Goal: Task Accomplishment & Management: Manage account settings

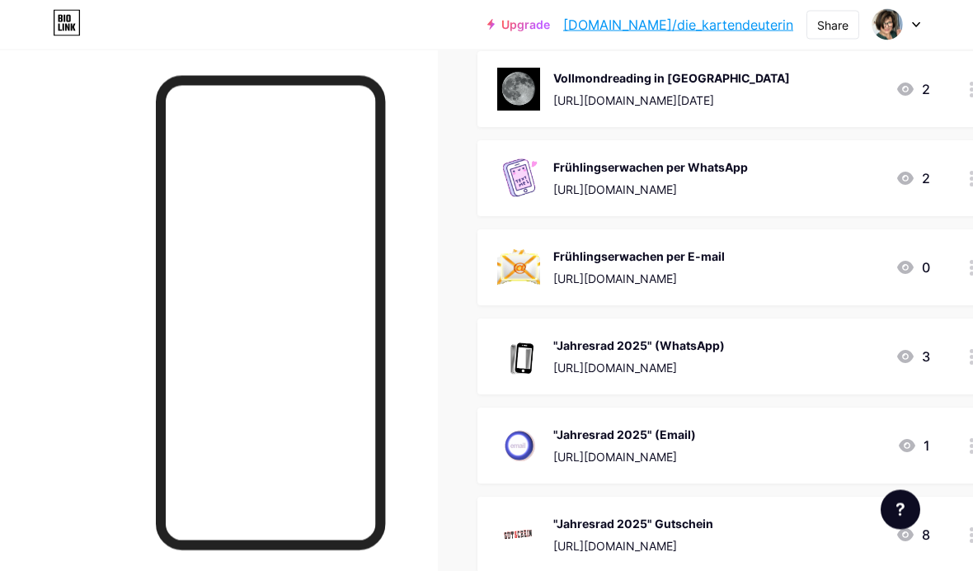
scroll to position [426, 0]
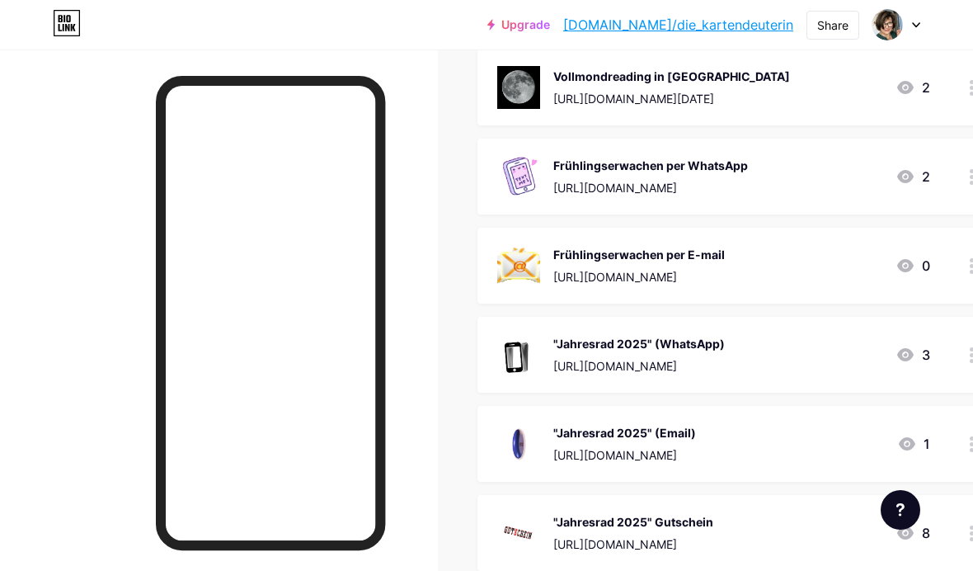
click at [725, 340] on div ""Jahresrad 2025" (WhatsApp)" at bounding box center [640, 343] width 172 height 17
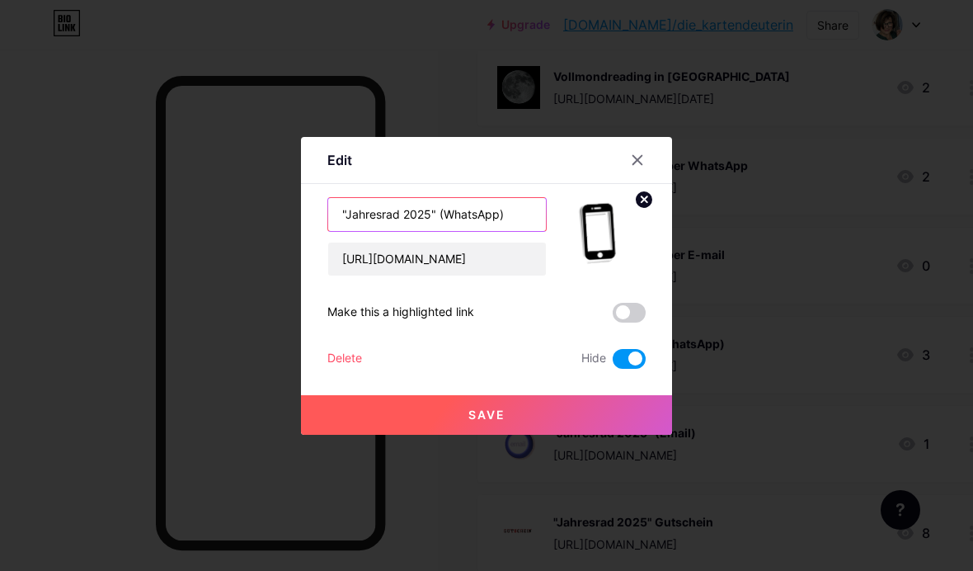
click at [430, 231] on input ""Jahresrad 2025" (WhatsApp)" at bounding box center [437, 214] width 218 height 33
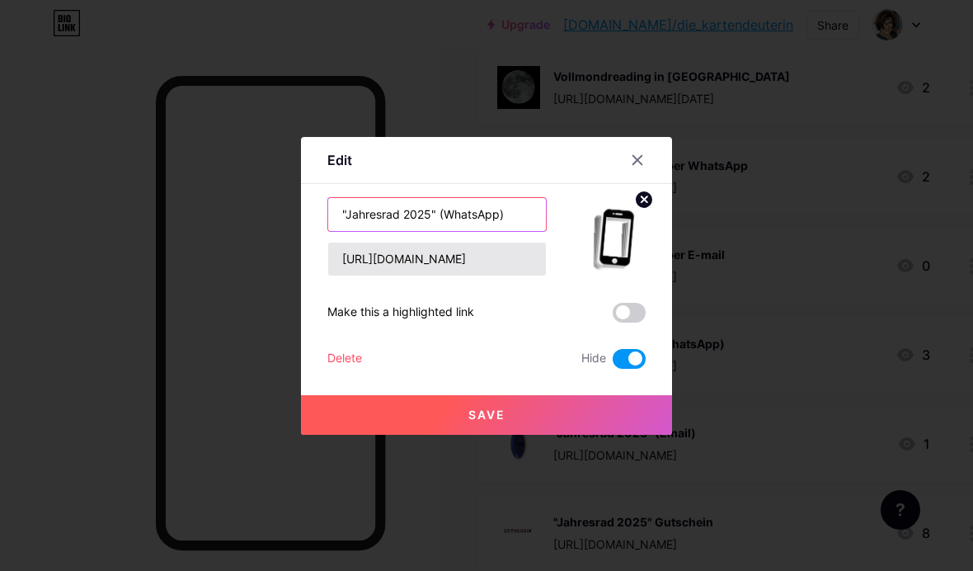
scroll to position [426, 0]
type input ""Jahresrad 2026" (WhatsApp)"
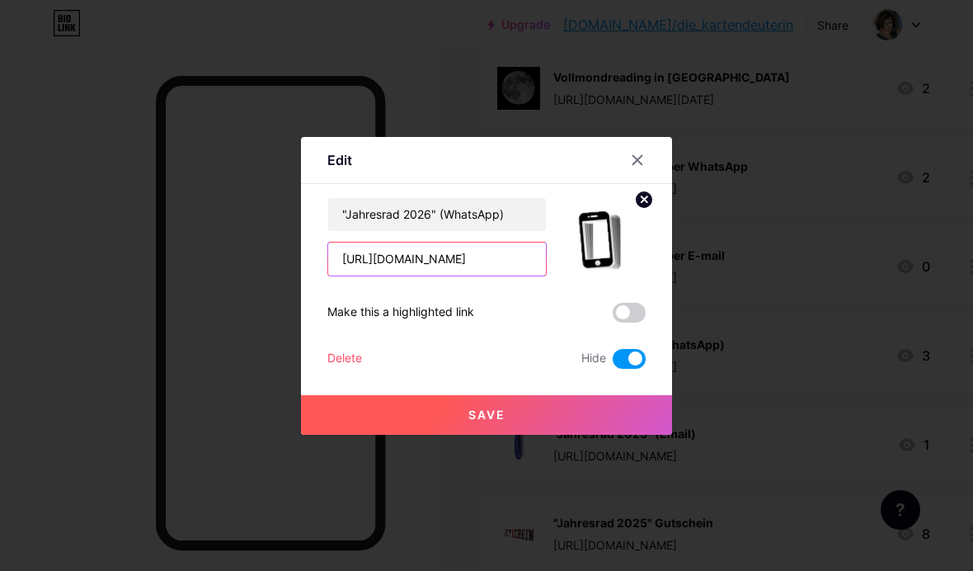
click at [526, 276] on input "[URL][DOMAIN_NAME]" at bounding box center [437, 259] width 218 height 33
type input "[URL][DOMAIN_NAME]"
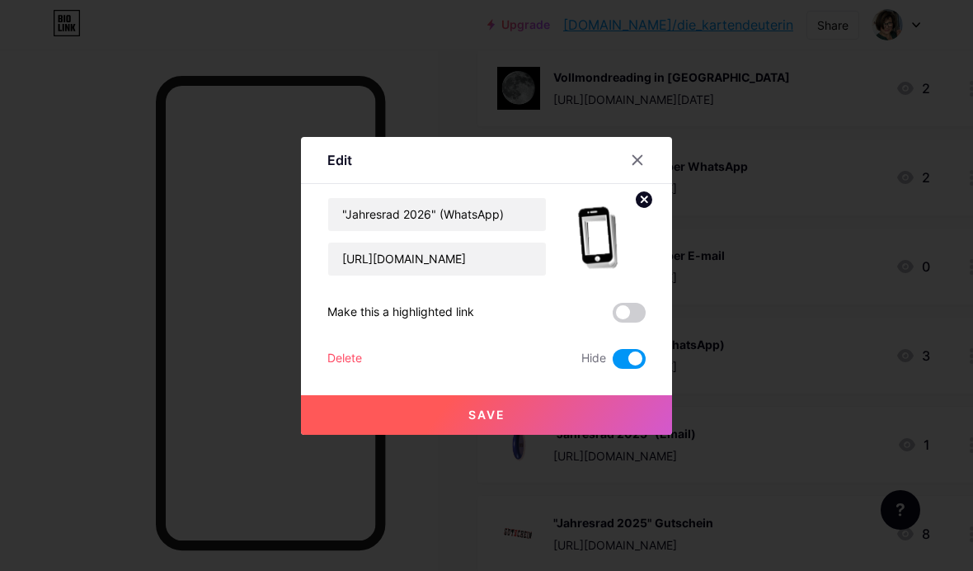
click at [484, 422] on span "Save" at bounding box center [487, 415] width 37 height 14
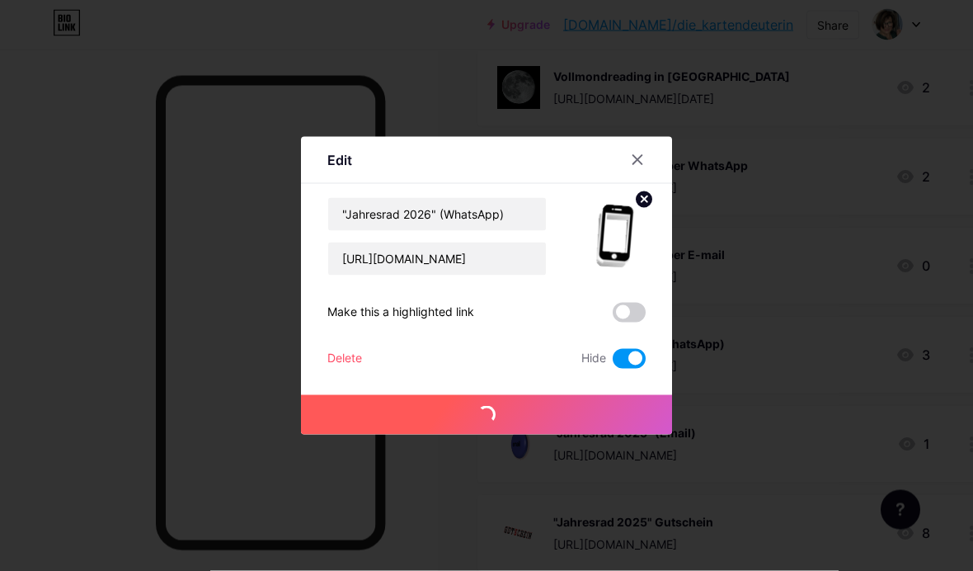
scroll to position [426, 0]
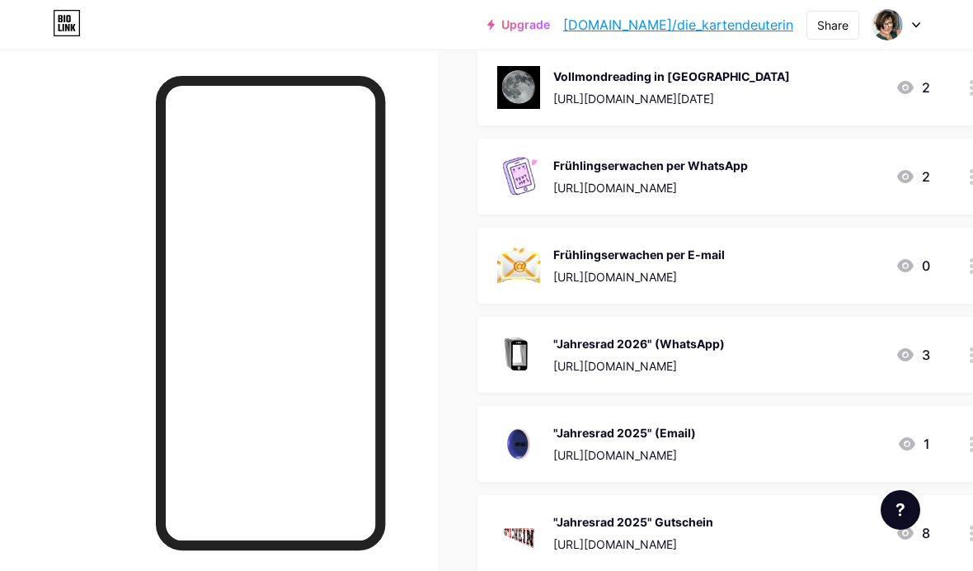
click at [696, 431] on div ""Jahresrad 2025" (Email)" at bounding box center [625, 432] width 143 height 17
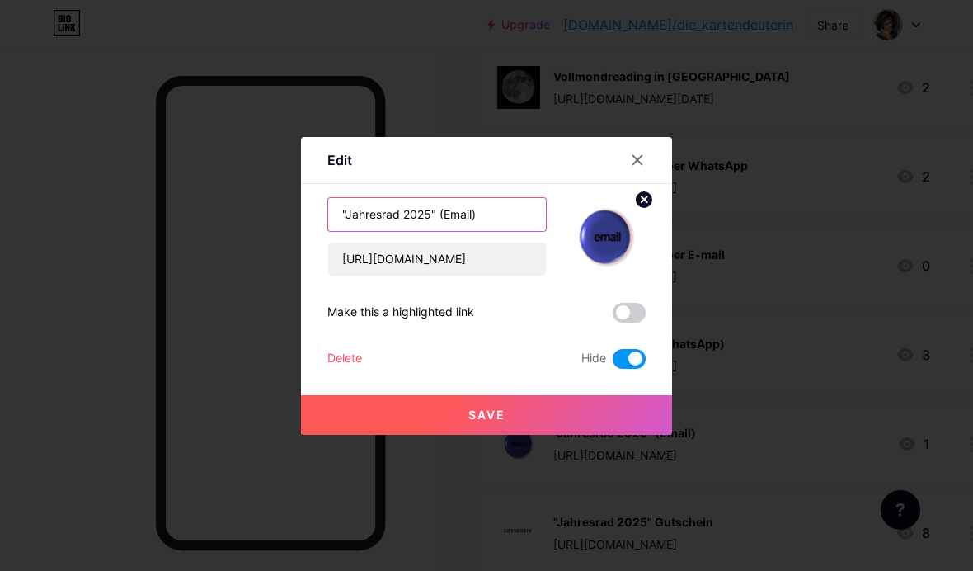
click at [431, 231] on input ""Jahresrad 2025" (Email)" at bounding box center [437, 214] width 218 height 33
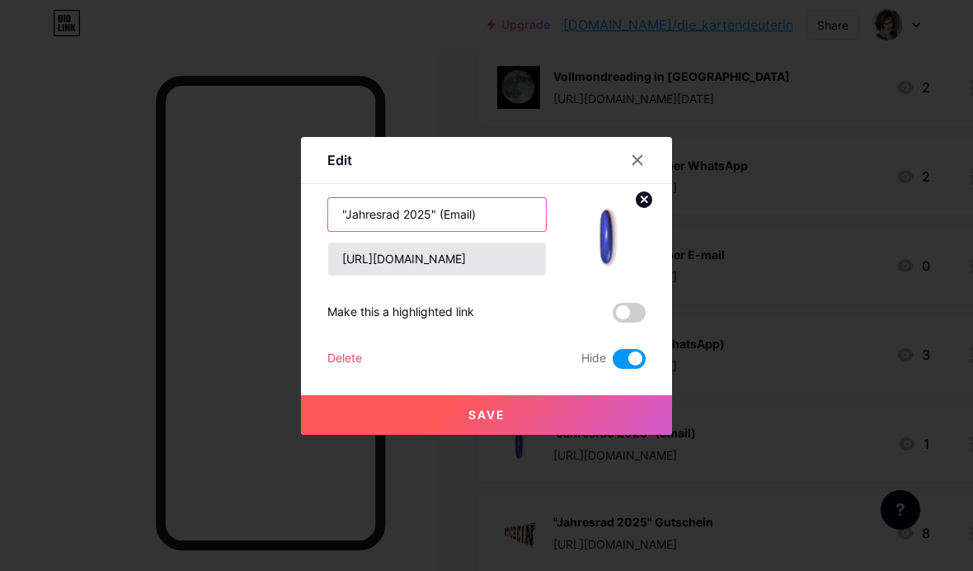
scroll to position [426, 0]
type input ""Jahresrad 2026" (Email)"
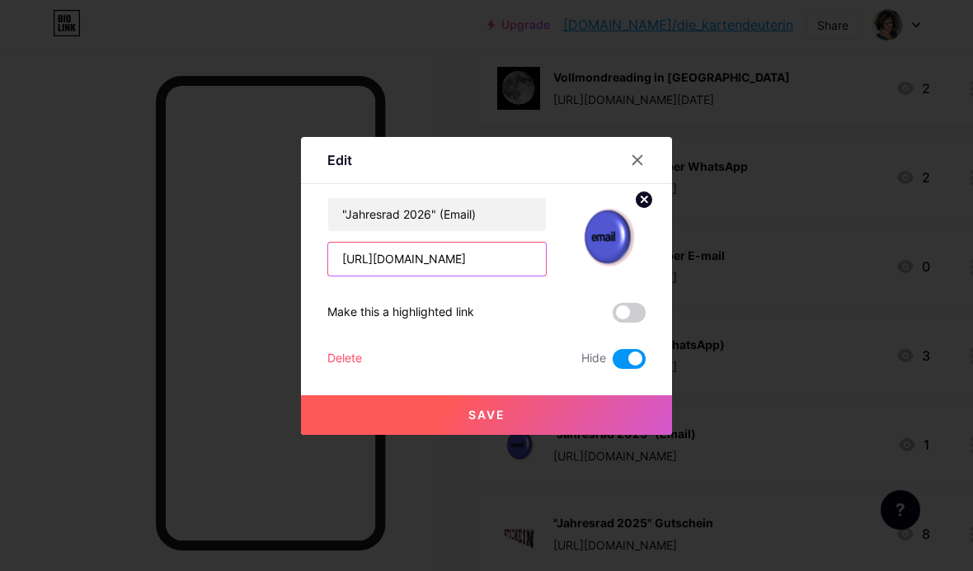
click at [520, 276] on input "[URL][DOMAIN_NAME]" at bounding box center [437, 259] width 218 height 33
type input "[URL][DOMAIN_NAME]"
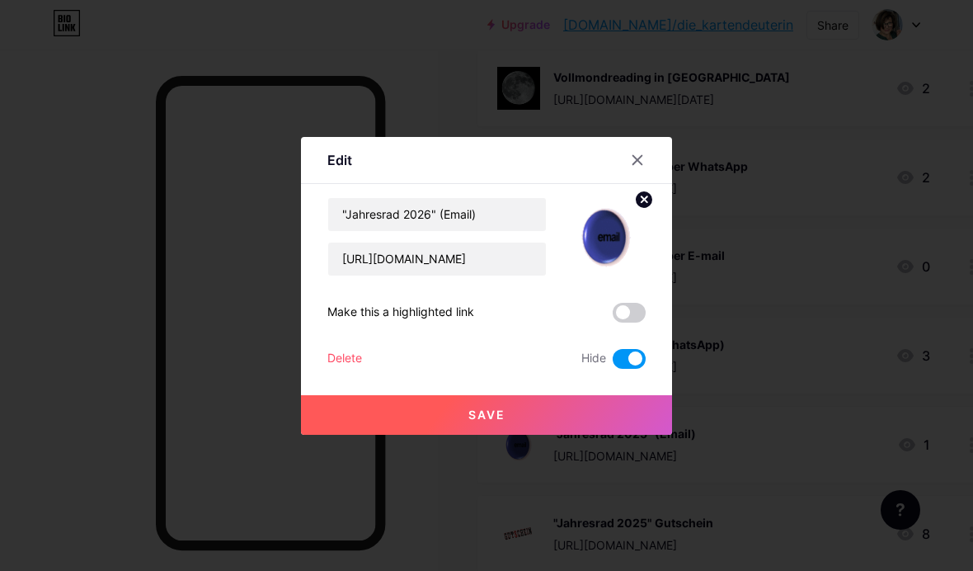
click at [494, 422] on span "Save" at bounding box center [487, 415] width 37 height 14
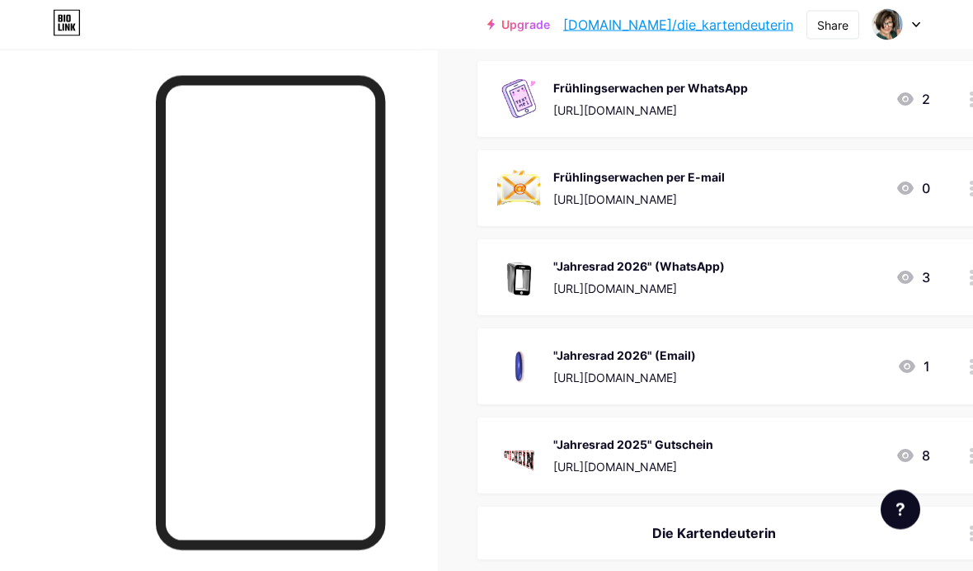
scroll to position [508, 0]
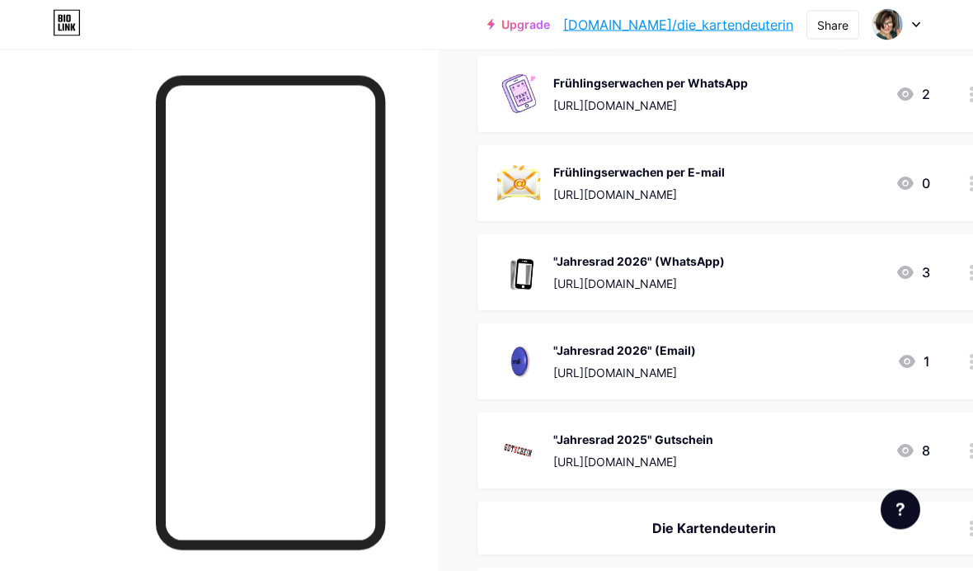
click at [644, 437] on div ""Jahresrad 2025" Gutschein" at bounding box center [634, 439] width 160 height 17
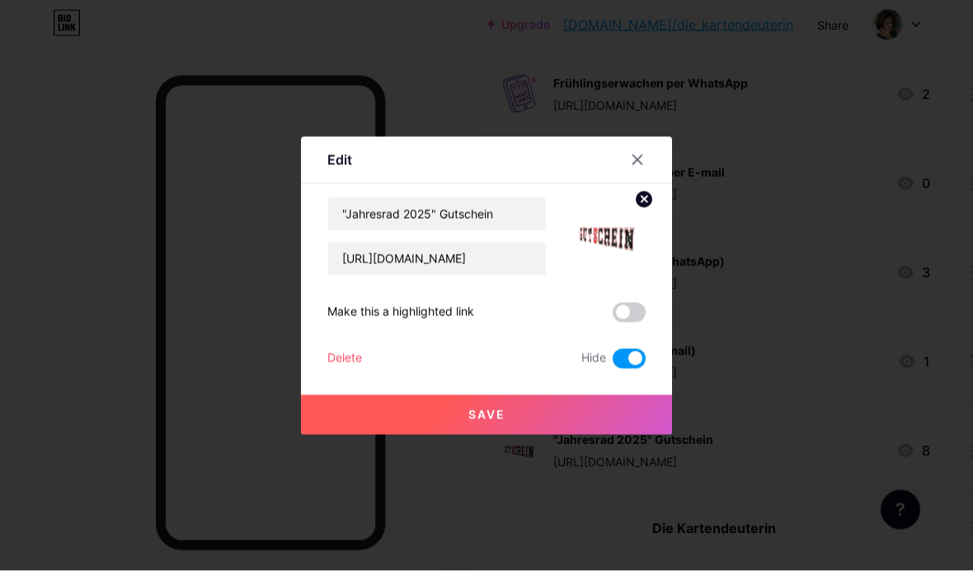
scroll to position [509, 0]
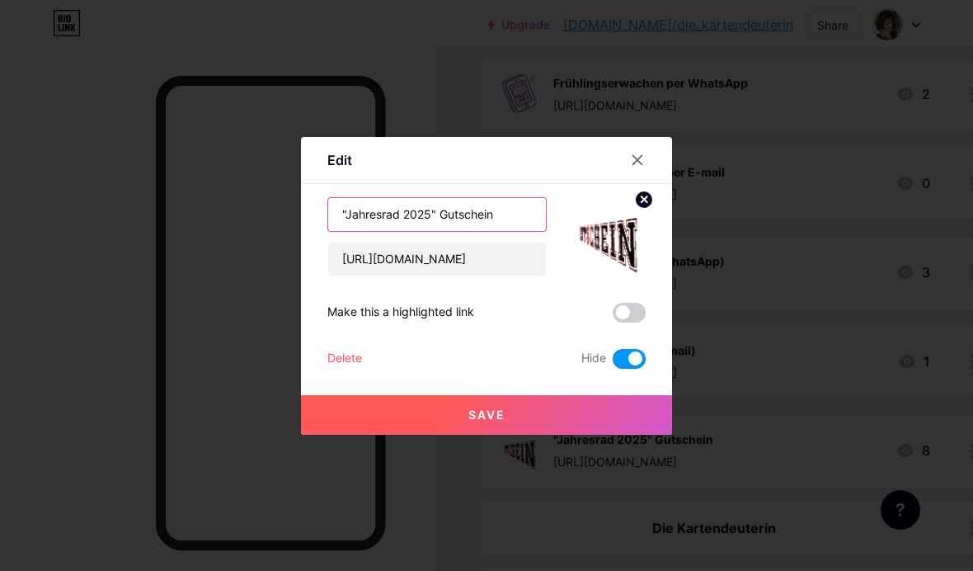
click at [431, 231] on input ""Jahresrad 2025" Gutschein" at bounding box center [437, 214] width 218 height 33
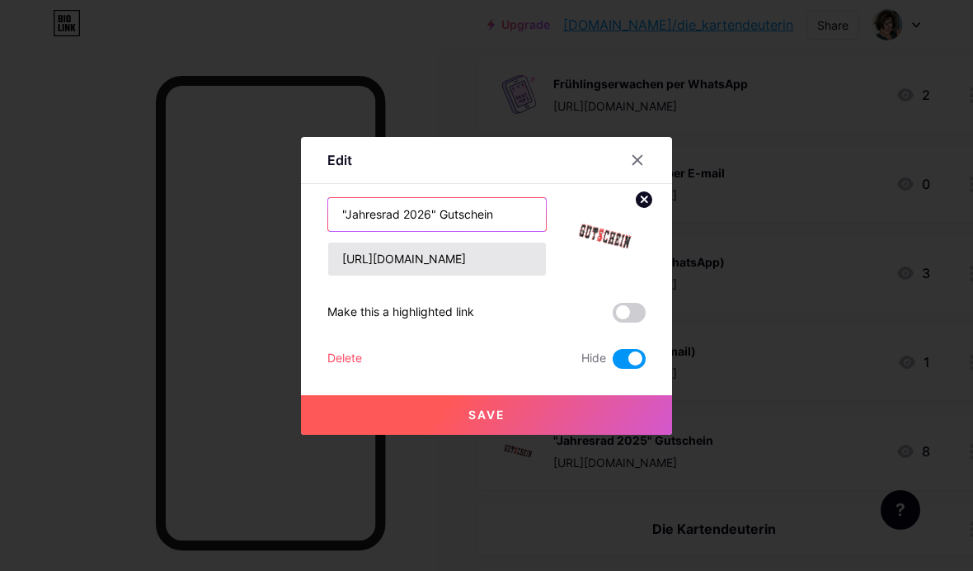
type input ""Jahresrad 2026" Gutschein"
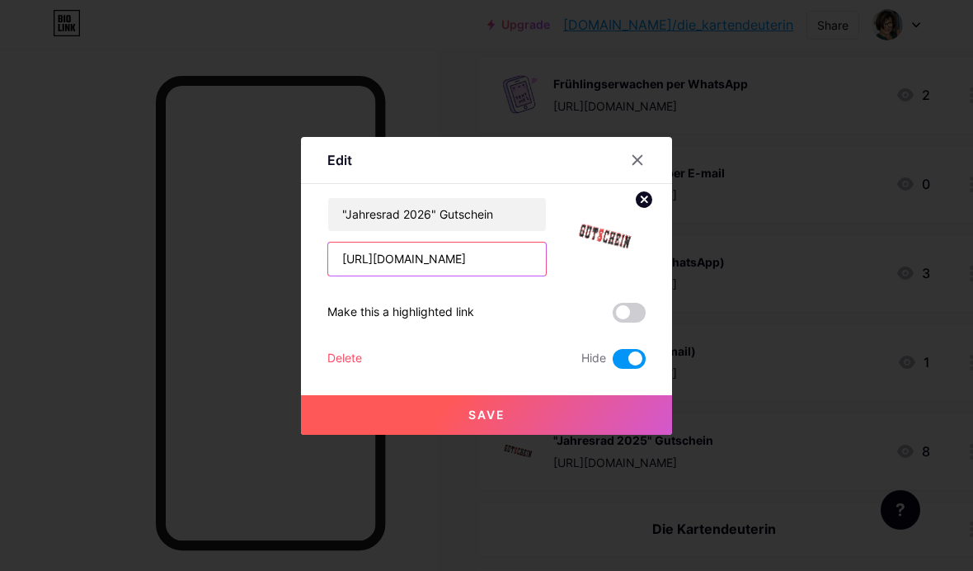
click at [532, 276] on input "[URL][DOMAIN_NAME]" at bounding box center [437, 259] width 218 height 33
type input "[URL][DOMAIN_NAME]"
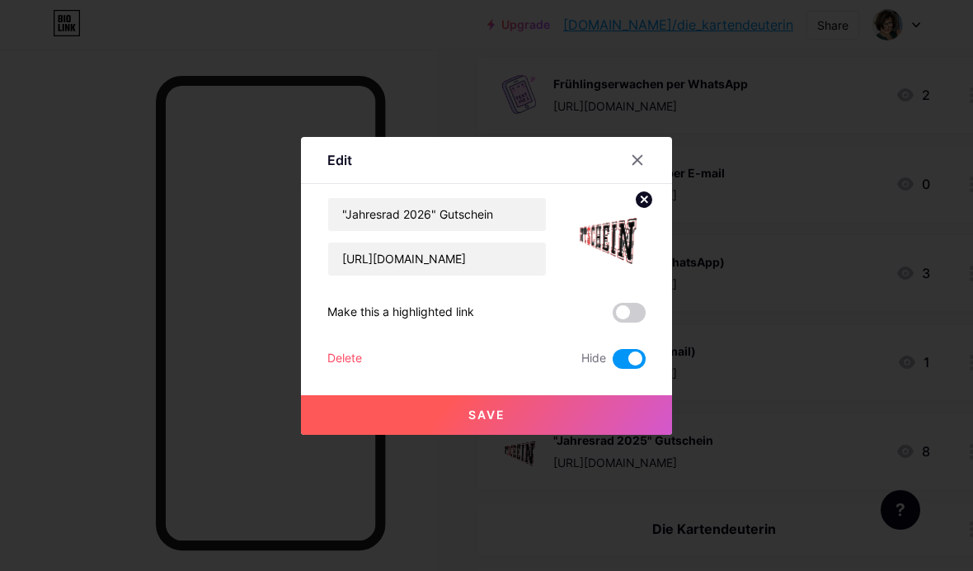
click at [489, 422] on span "Save" at bounding box center [487, 415] width 37 height 14
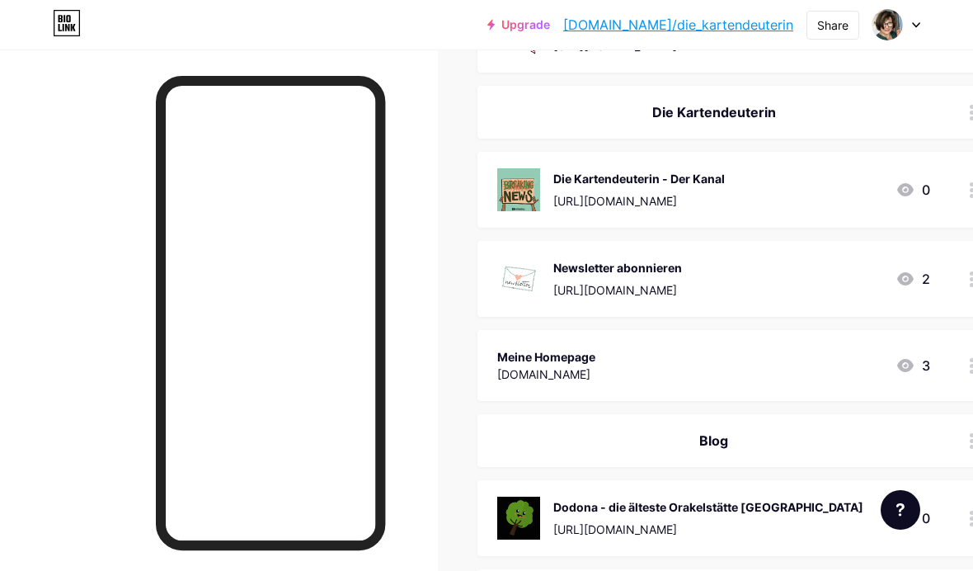
scroll to position [926, 0]
